Goal: Information Seeking & Learning: Learn about a topic

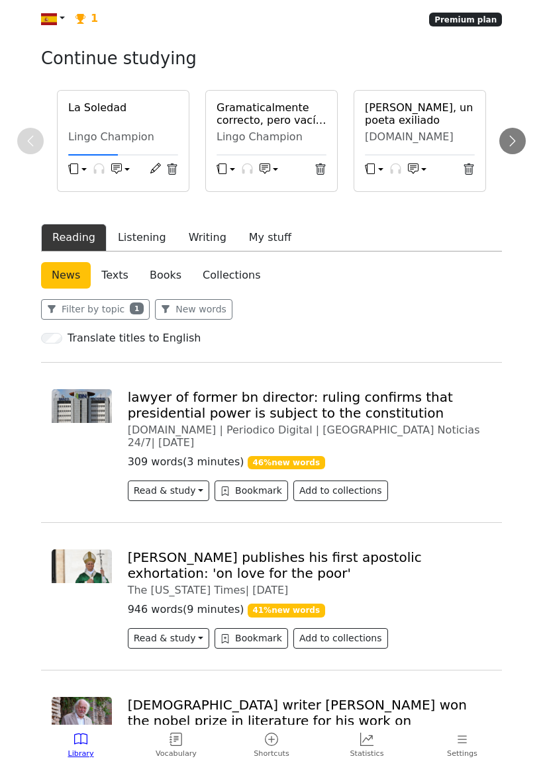
click at [148, 143] on div "La [PERSON_NAME] Champion" at bounding box center [123, 125] width 126 height 48
click at [112, 114] on h6 "La Soledad" at bounding box center [123, 107] width 110 height 13
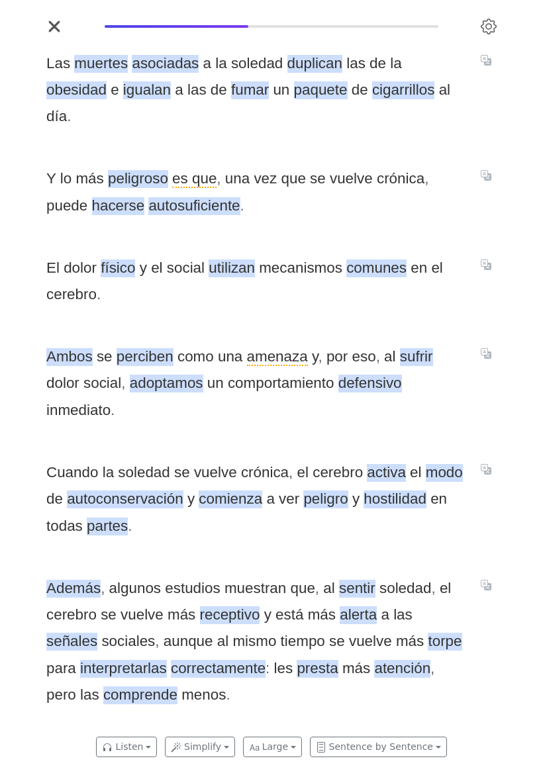
scroll to position [0, 2858]
click at [148, 197] on span "autosuficiente" at bounding box center [193, 206] width 91 height 18
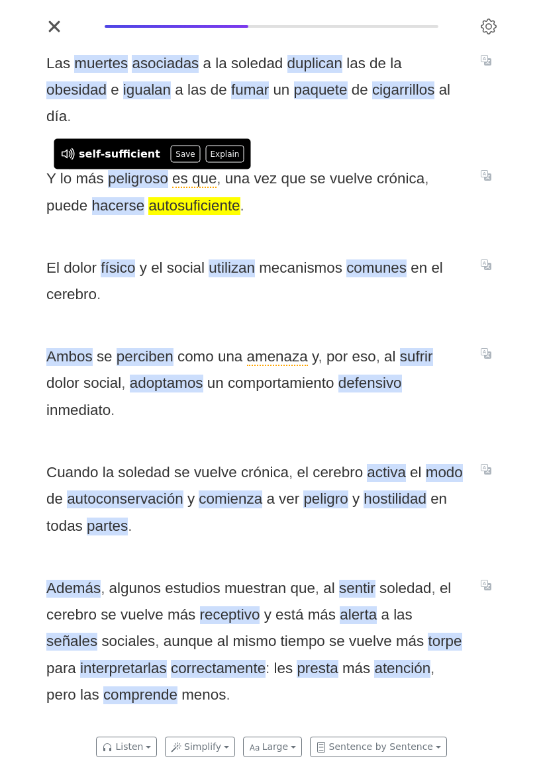
click at [133, 349] on span "perciben" at bounding box center [144, 357] width 57 height 18
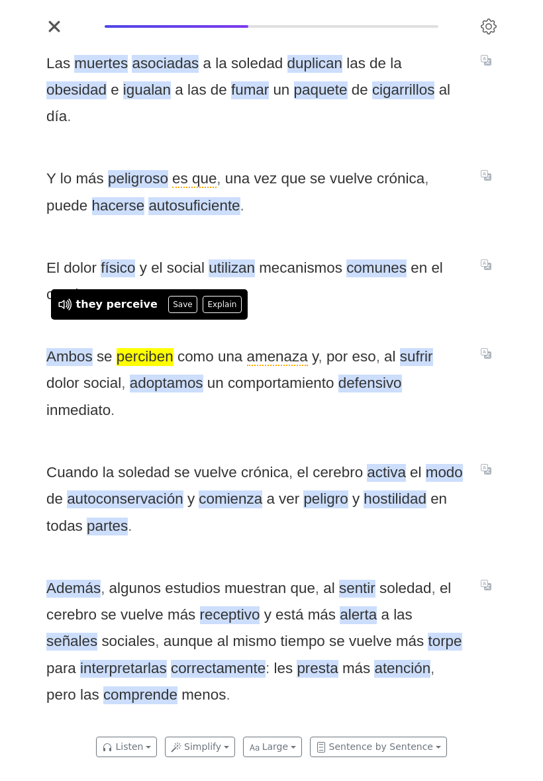
click at [273, 348] on span "amenaza" at bounding box center [277, 357] width 61 height 18
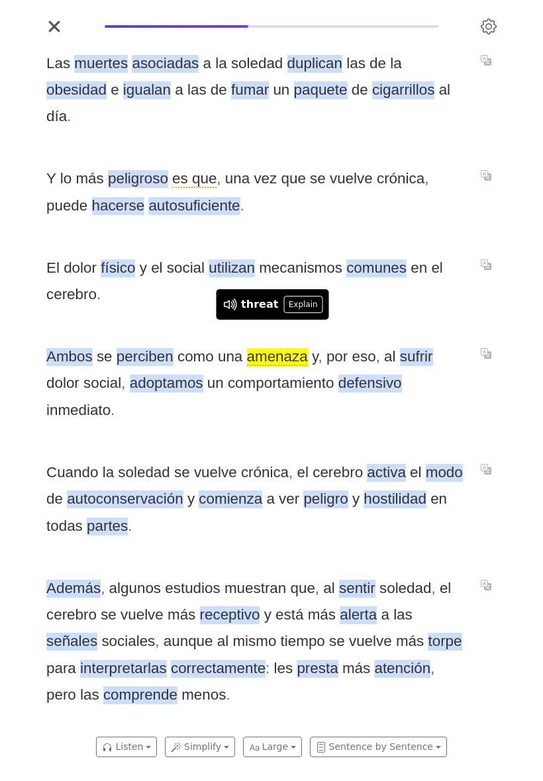
click at [391, 294] on span "El dolor físico y el social utilizan mecanismos comunes en el cerebro ." at bounding box center [255, 282] width 418 height 54
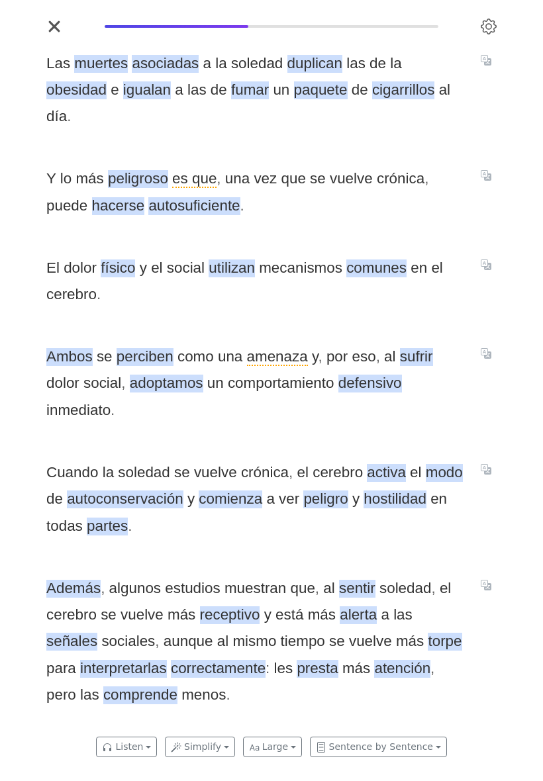
click at [427, 633] on span "torpe" at bounding box center [444, 642] width 34 height 18
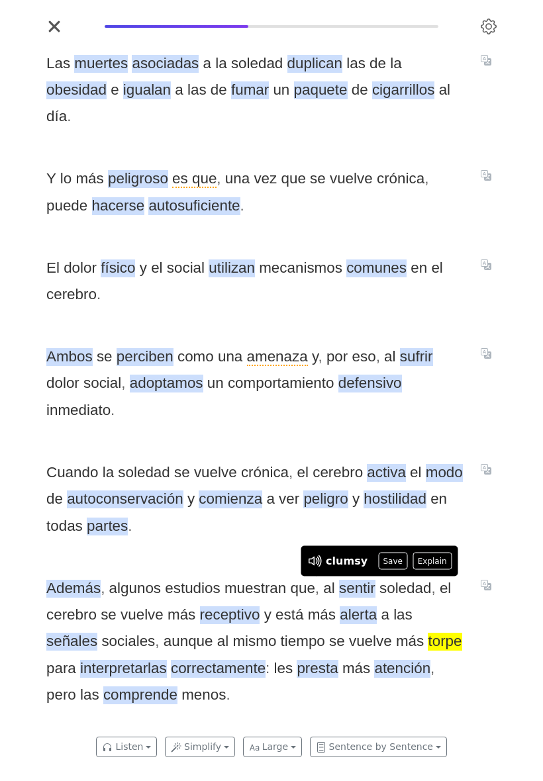
click at [392, 570] on button "Save" at bounding box center [392, 560] width 29 height 17
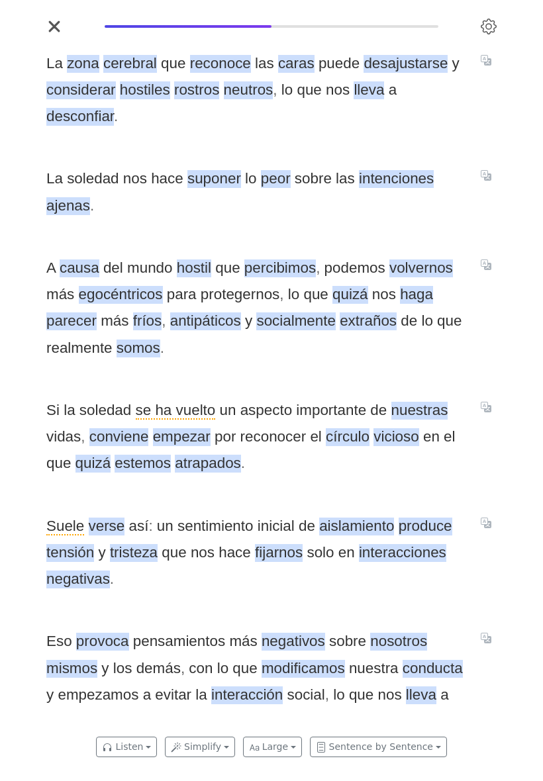
scroll to position [0, 3335]
click at [406, 73] on span "desajustarse" at bounding box center [405, 64] width 84 height 18
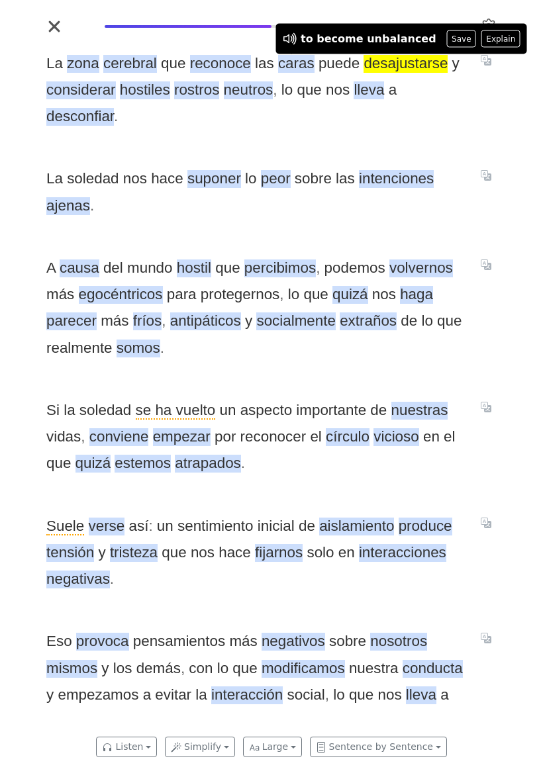
click at [447, 48] on button "Save" at bounding box center [461, 38] width 29 height 17
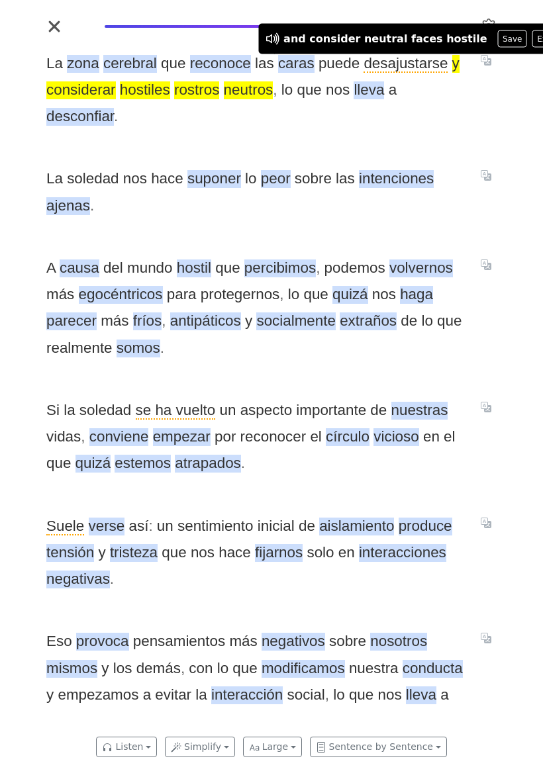
click at [204, 136] on div "La zona cerebral que reconoce las caras puede desajustarse y considerar hostile…" at bounding box center [271, 383] width 476 height 692
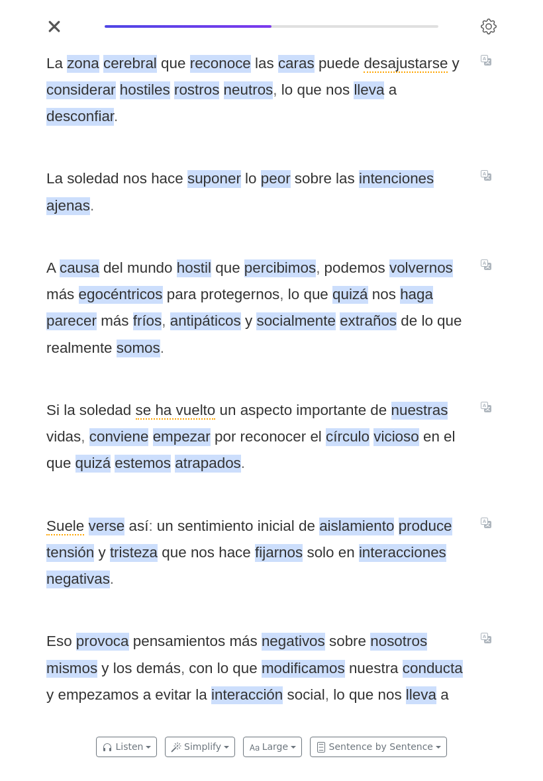
click at [204, 99] on span "rostros" at bounding box center [196, 90] width 45 height 18
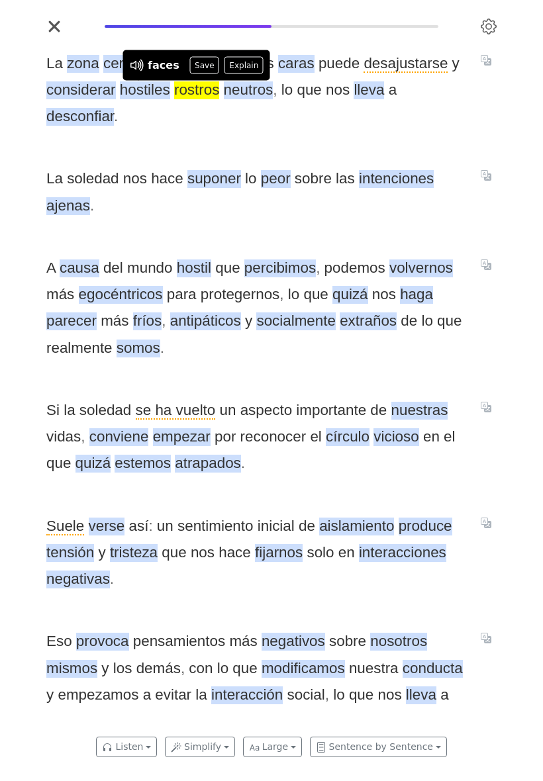
click at [209, 74] on button "Save" at bounding box center [204, 65] width 29 height 17
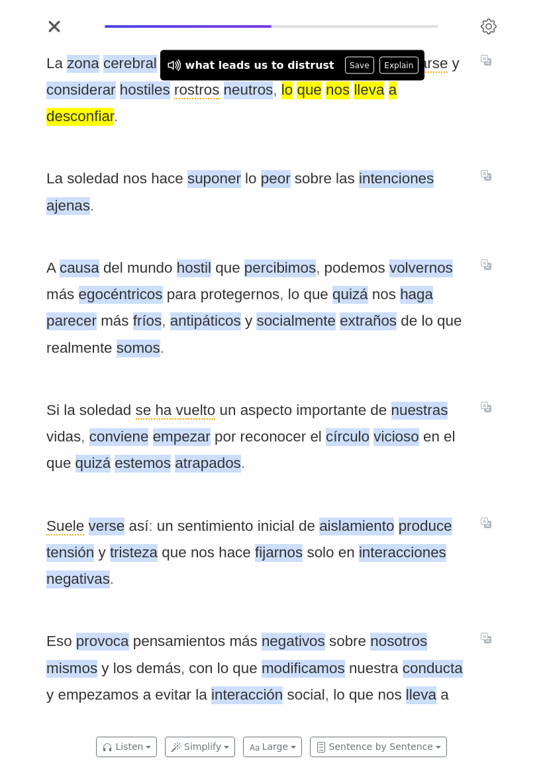
click at [345, 74] on button "Save" at bounding box center [359, 65] width 29 height 17
